Goal: Entertainment & Leisure: Consume media (video, audio)

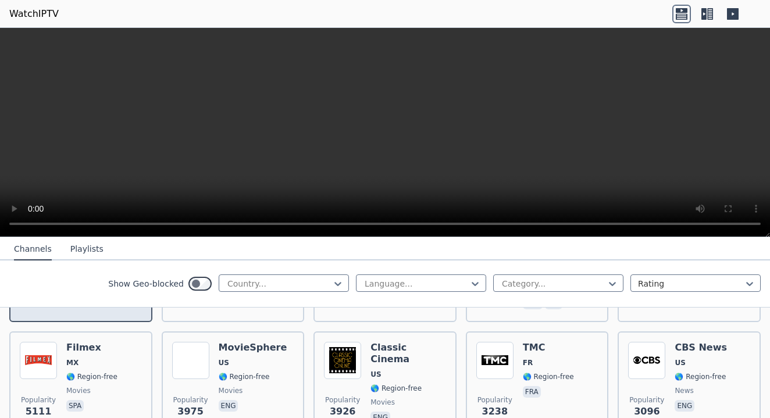
scroll to position [231, 0]
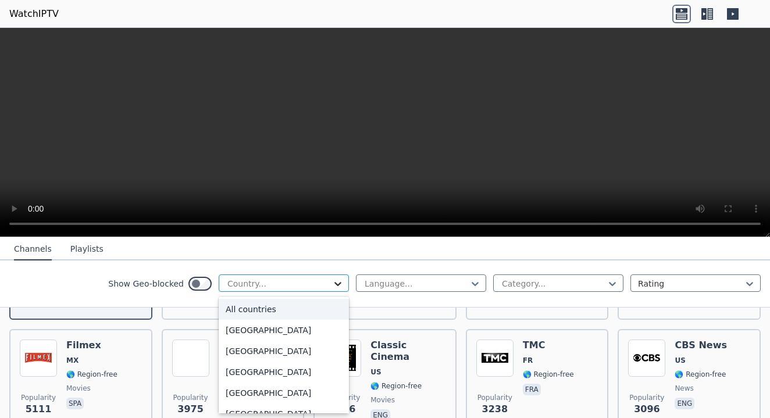
click at [338, 284] on icon at bounding box center [338, 284] width 12 height 12
type input "**"
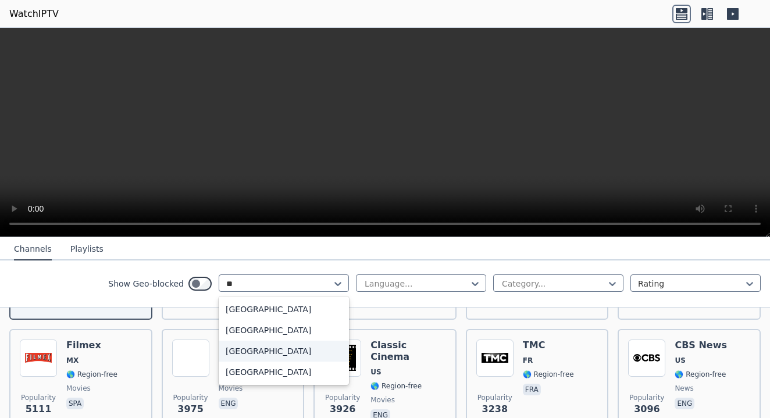
click at [240, 351] on div "[GEOGRAPHIC_DATA]" at bounding box center [284, 351] width 130 height 21
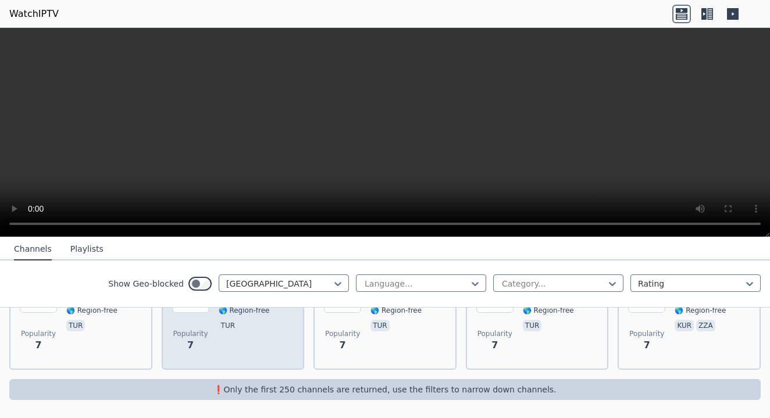
scroll to position [3828, 0]
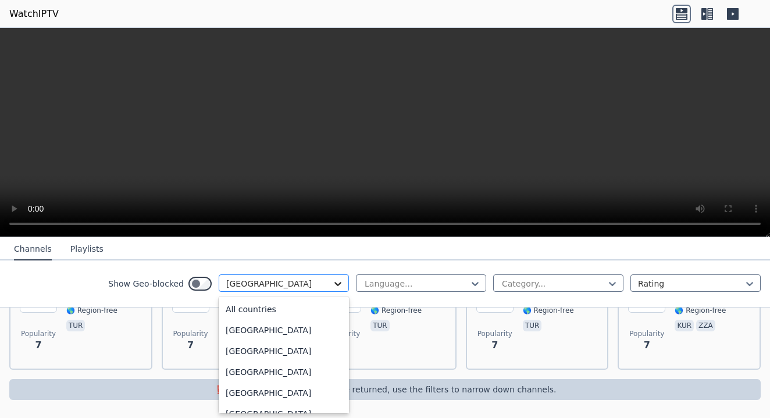
click at [337, 281] on icon at bounding box center [338, 284] width 12 height 12
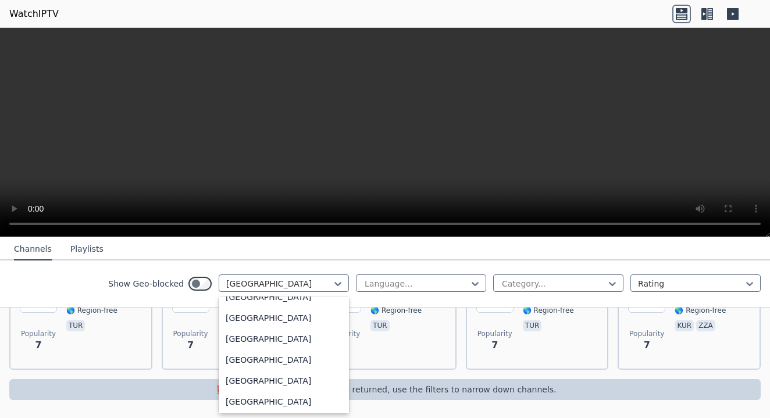
scroll to position [4064, 0]
click at [281, 337] on div "[GEOGRAPHIC_DATA]" at bounding box center [284, 338] width 130 height 21
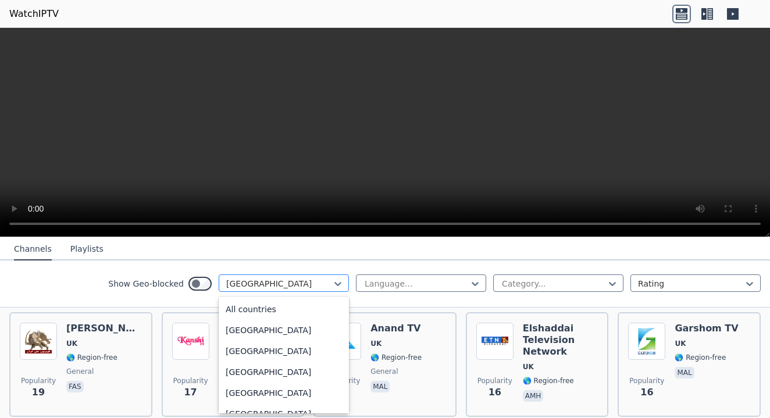
scroll to position [3949, 0]
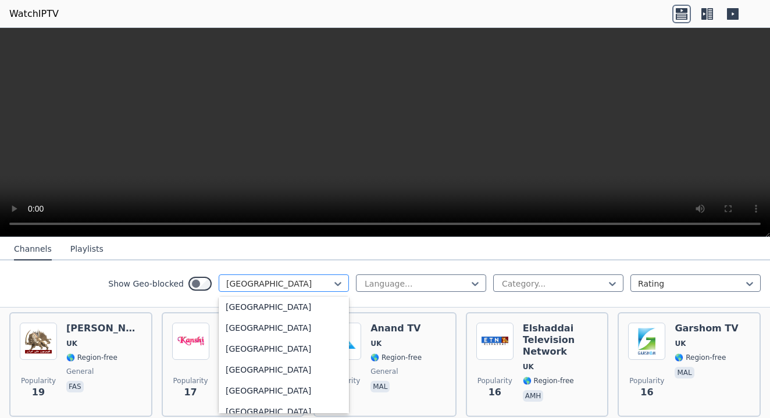
click at [268, 282] on div "[GEOGRAPHIC_DATA]" at bounding box center [279, 284] width 106 height 12
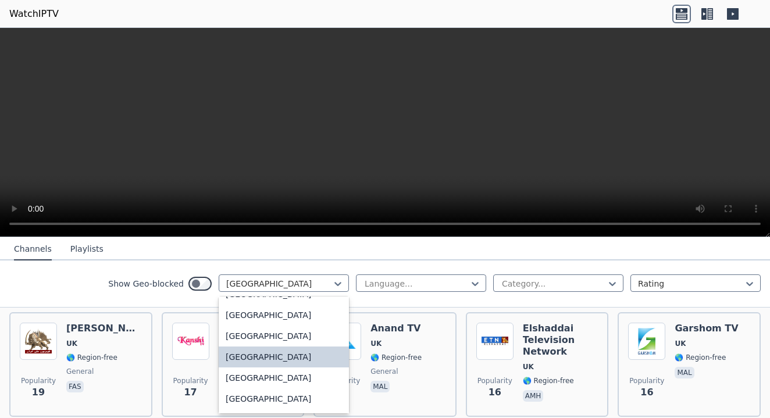
scroll to position [4048, 0]
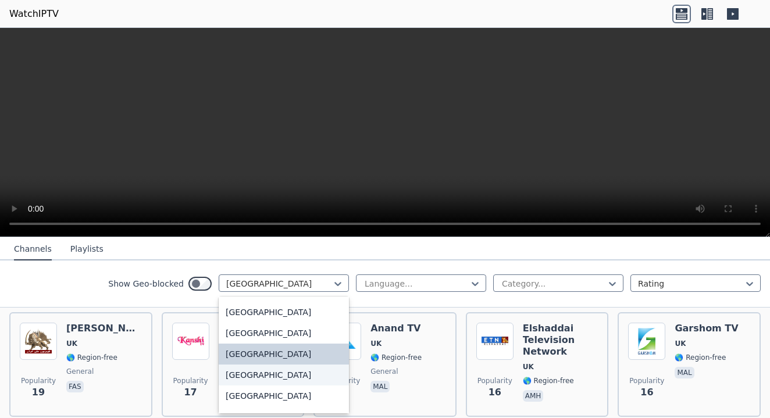
click at [259, 376] on div "[GEOGRAPHIC_DATA]" at bounding box center [284, 375] width 130 height 21
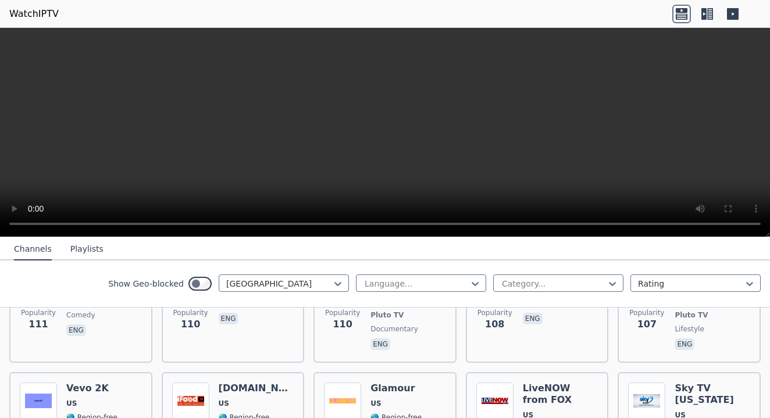
scroll to position [5207, 0]
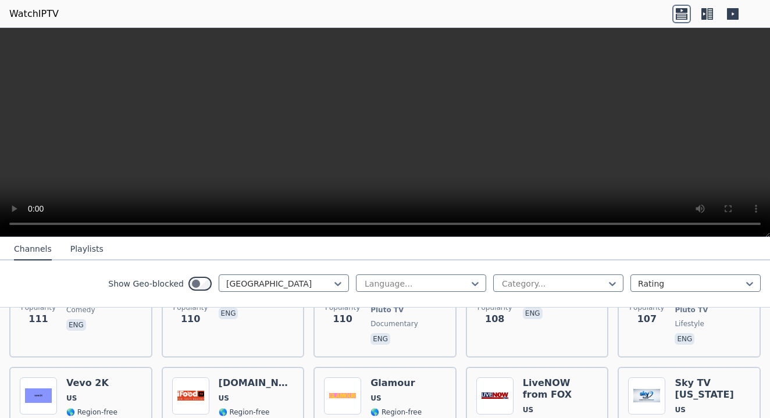
click at [710, 14] on icon at bounding box center [710, 14] width 6 height 12
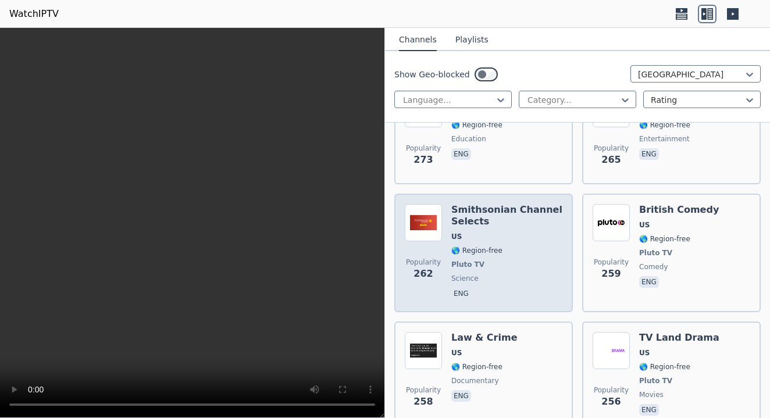
click at [498, 260] on span "Pluto TV" at bounding box center [506, 264] width 111 height 9
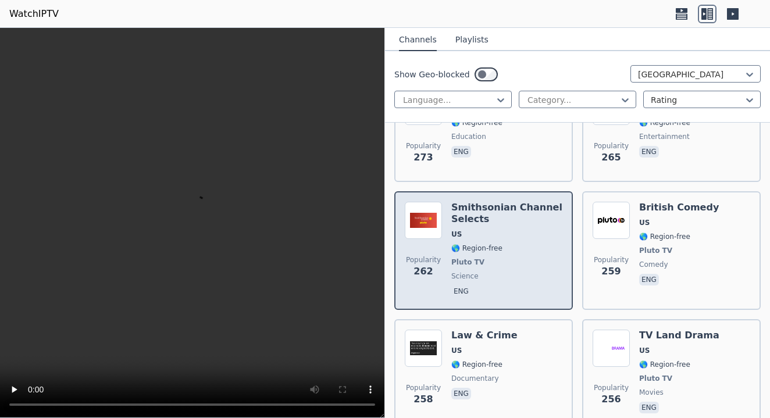
scroll to position [5211, 0]
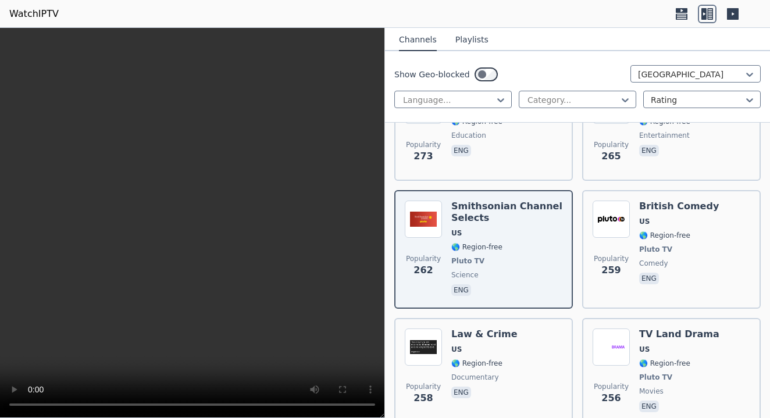
click at [191, 222] on video at bounding box center [192, 223] width 384 height 390
